Goal: Find specific page/section: Find specific page/section

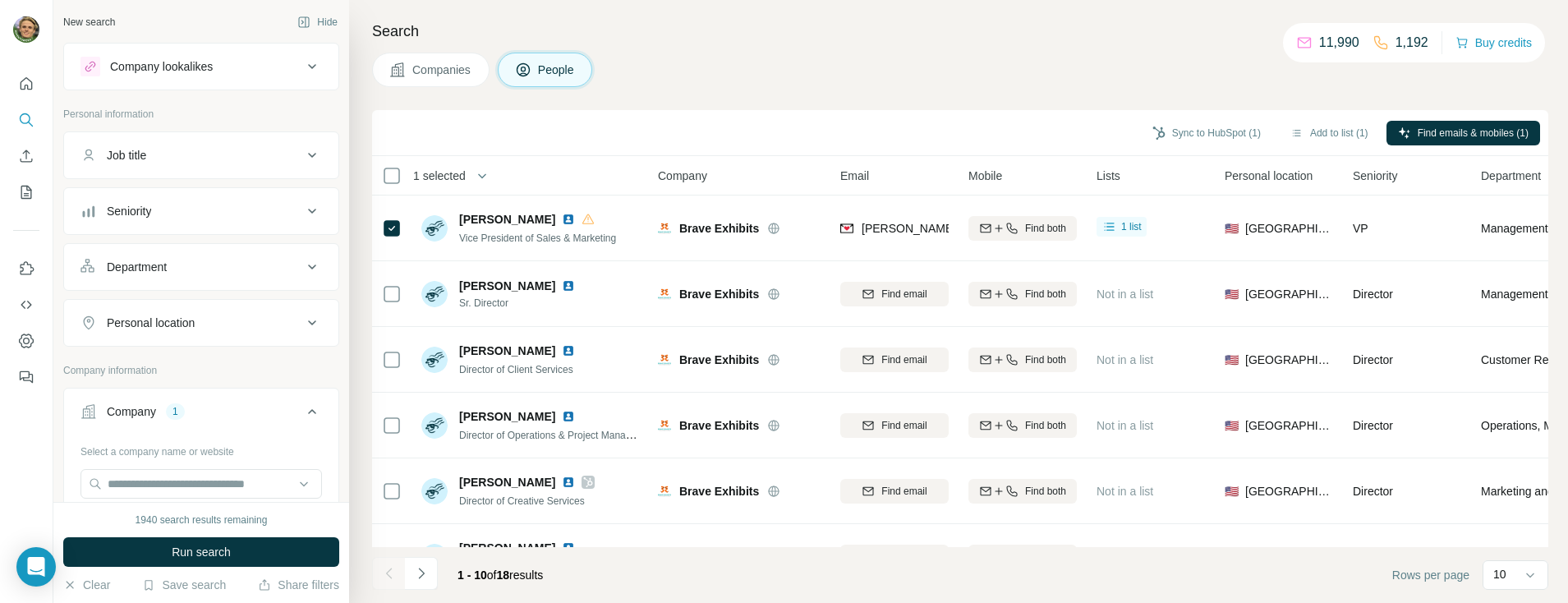
scroll to position [962, 0]
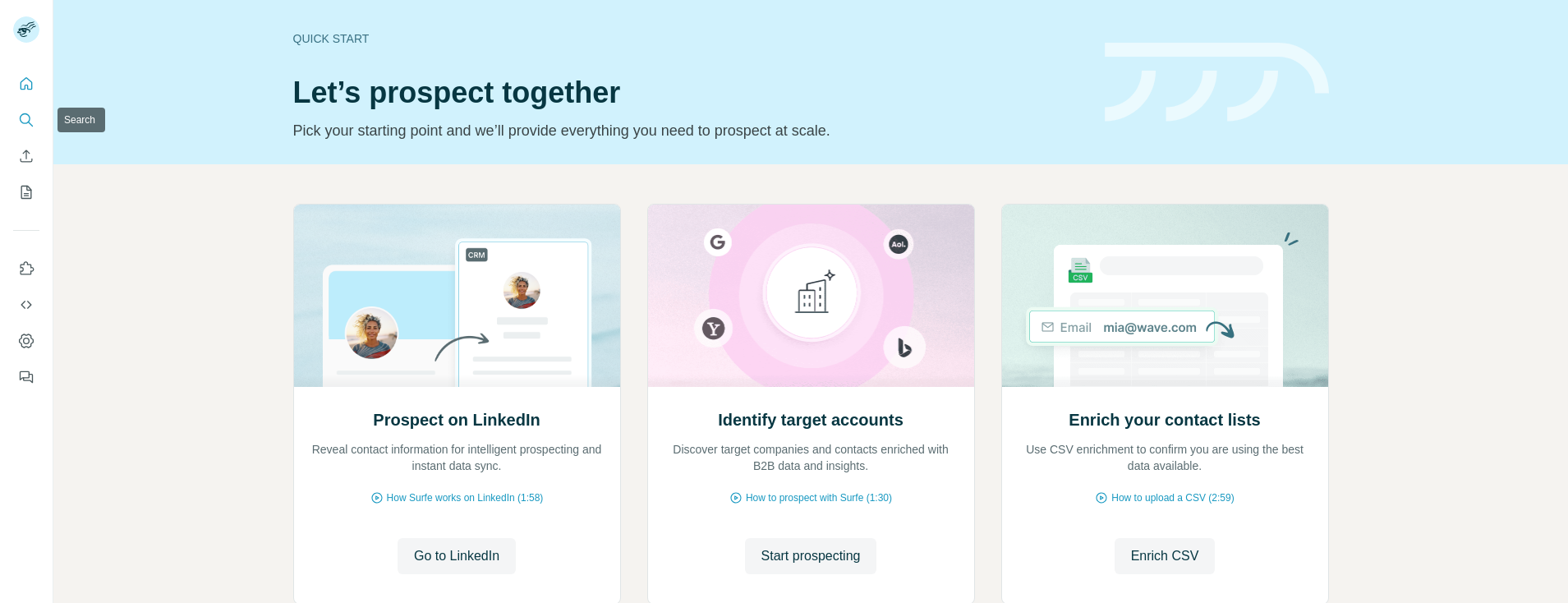
click at [23, 123] on icon "Search" at bounding box center [25, 118] width 11 height 11
